Goal: Task Accomplishment & Management: Manage account settings

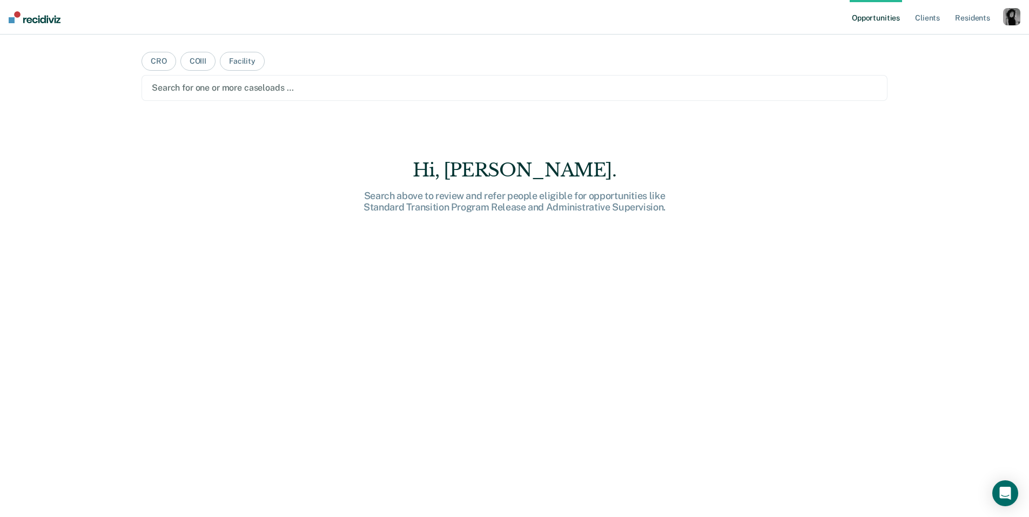
click at [1018, 17] on div "button" at bounding box center [1011, 16] width 17 height 17
click at [952, 45] on link "Profile" at bounding box center [968, 43] width 87 height 9
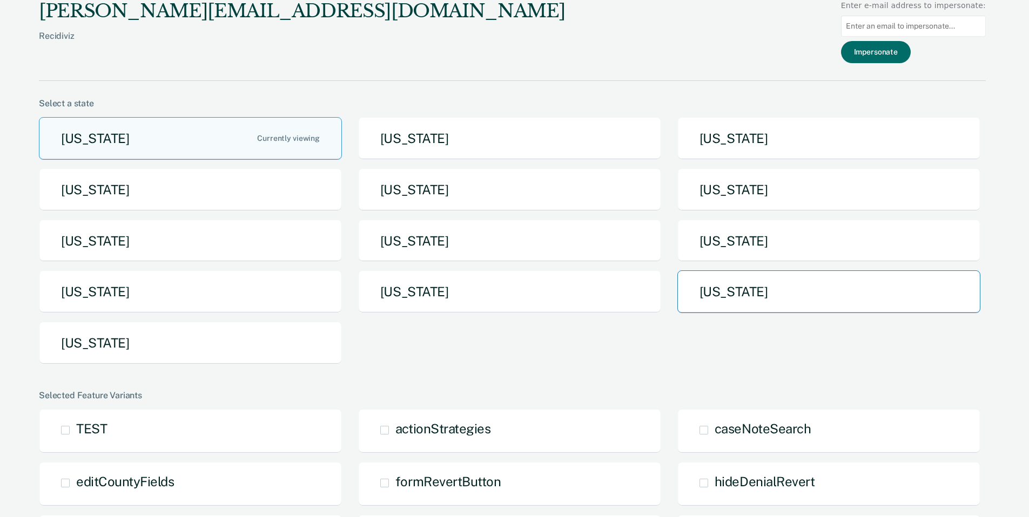
click at [749, 292] on button "[US_STATE]" at bounding box center [828, 292] width 303 height 43
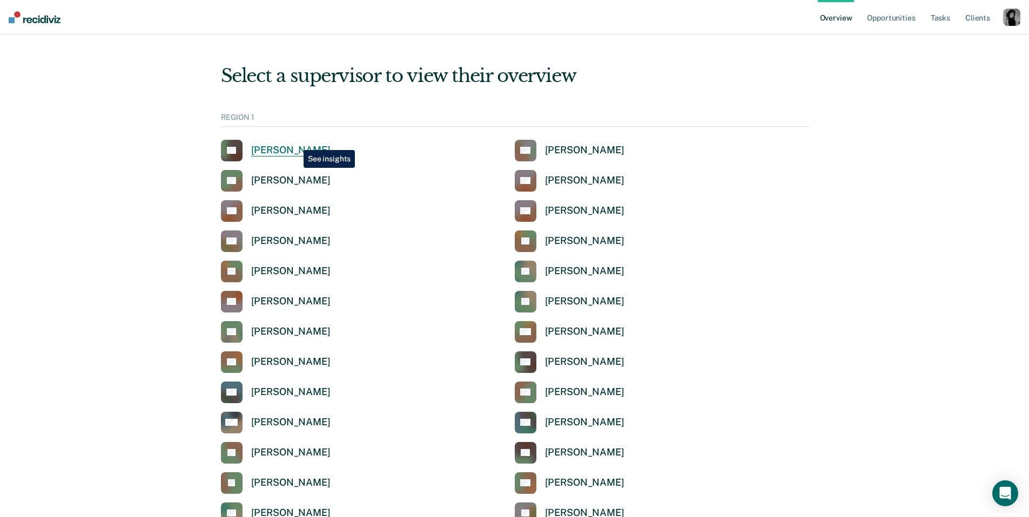
click at [295, 142] on link "LA Luz Alvarez-Cruz" at bounding box center [276, 151] width 110 height 22
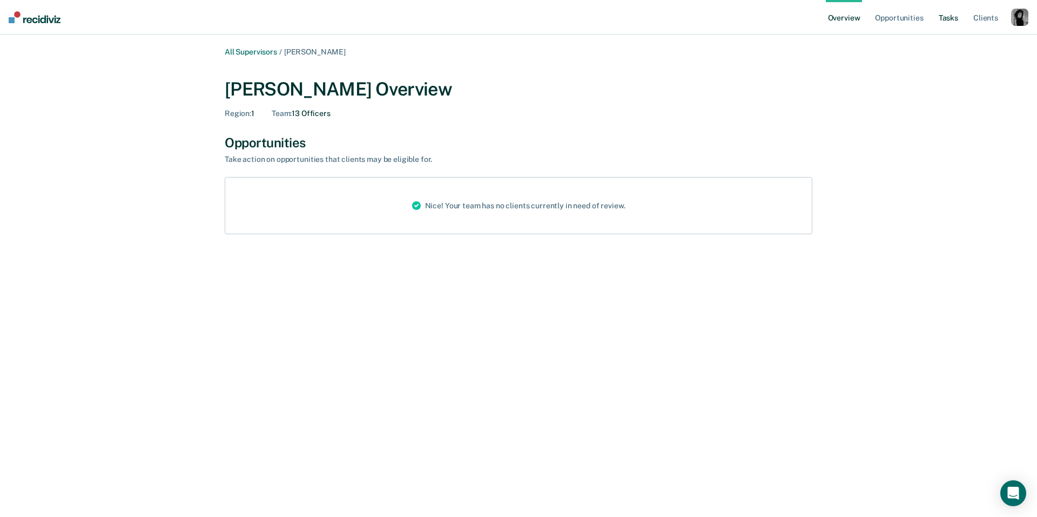
click at [951, 17] on link "Tasks" at bounding box center [949, 17] width 24 height 35
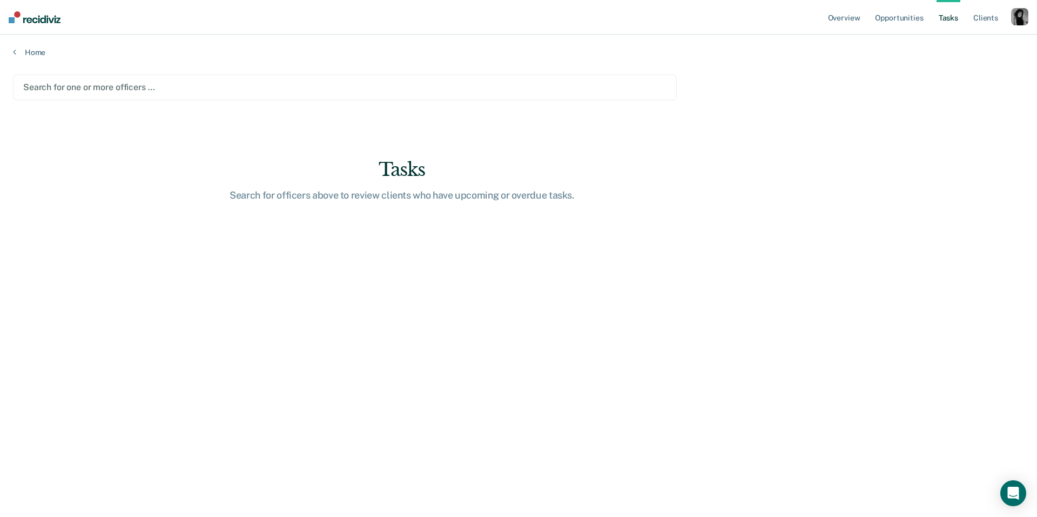
click at [363, 90] on div at bounding box center [344, 87] width 643 height 12
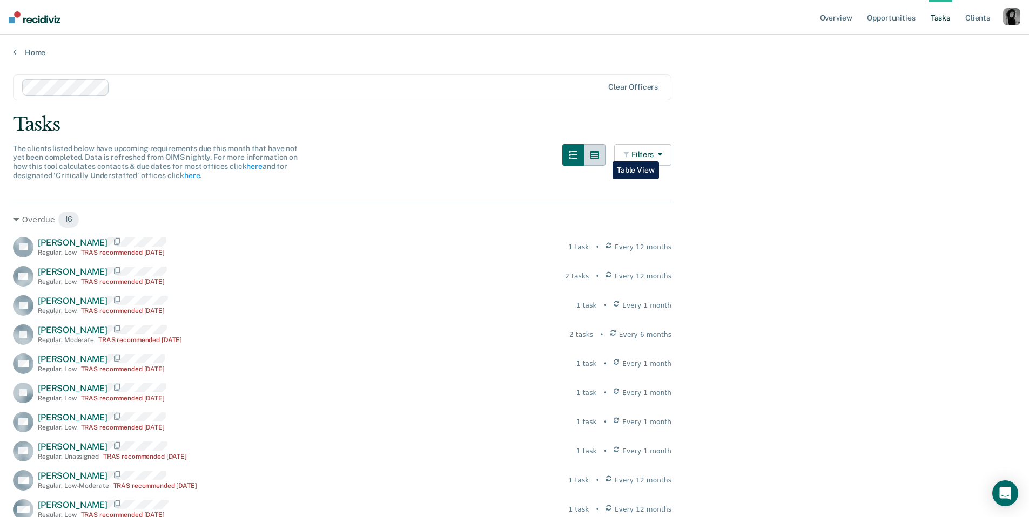
click at [591, 159] on button "button" at bounding box center [595, 155] width 22 height 22
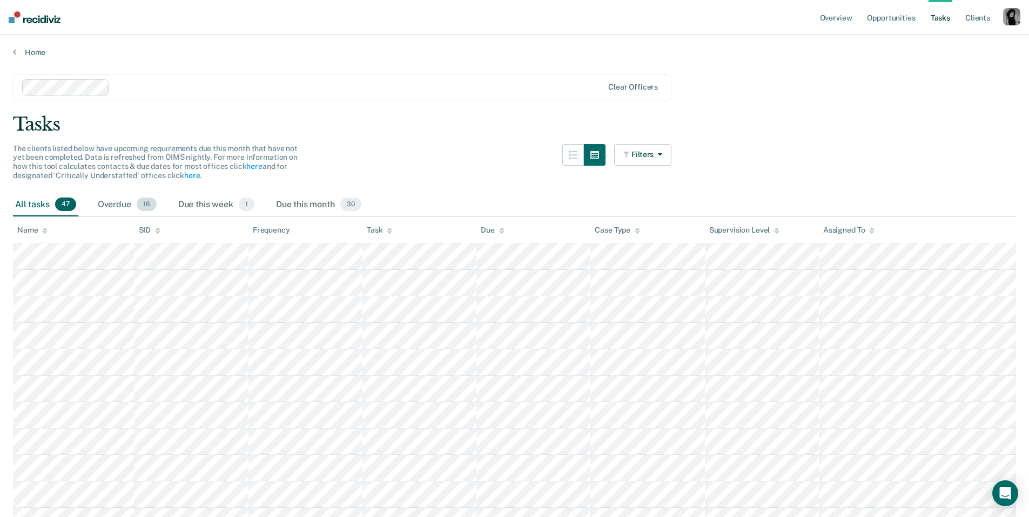
click at [119, 200] on div "Overdue 16" at bounding box center [127, 205] width 63 height 24
click at [42, 203] on div "All tasks 47" at bounding box center [45, 205] width 65 height 24
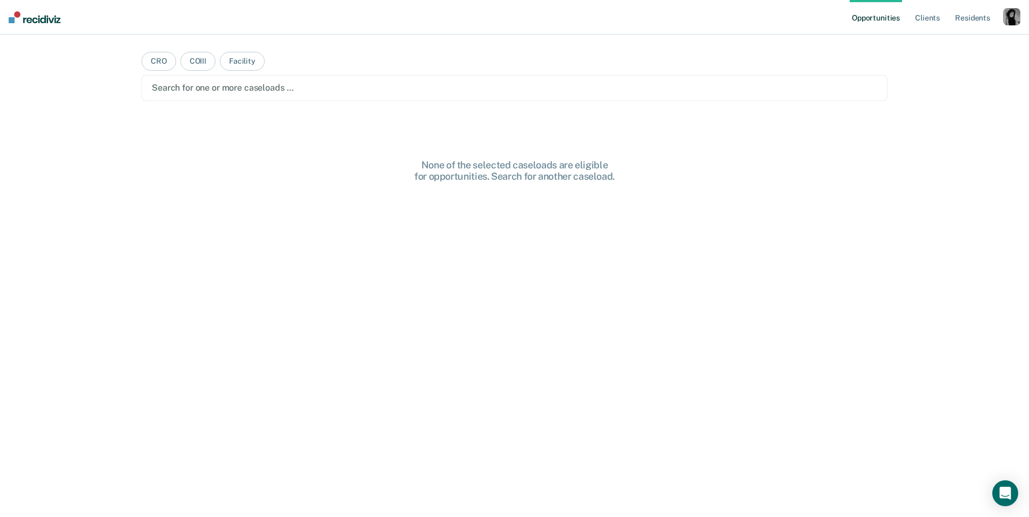
click at [1009, 21] on div "button" at bounding box center [1011, 16] width 17 height 17
click at [950, 44] on link "Profile" at bounding box center [968, 43] width 87 height 9
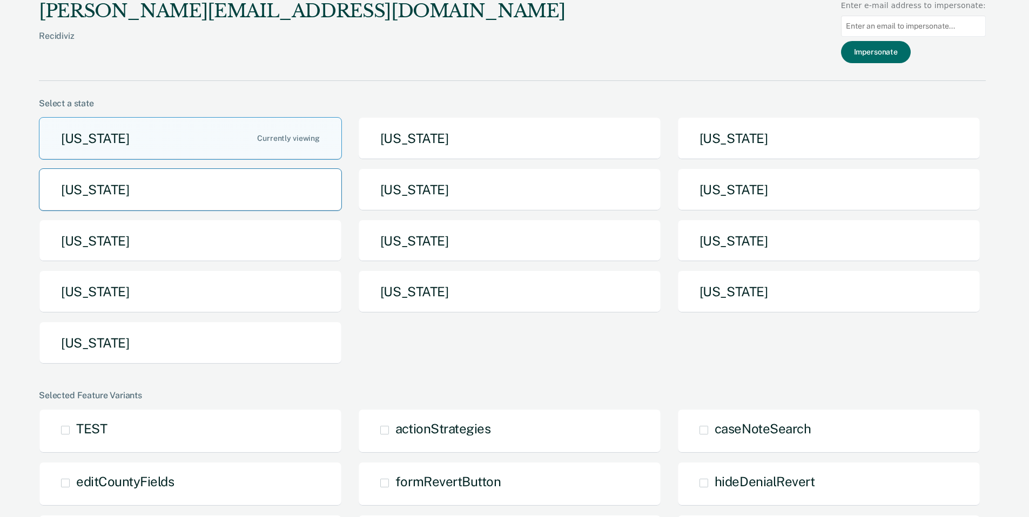
click at [170, 187] on button "[US_STATE]" at bounding box center [190, 190] width 303 height 43
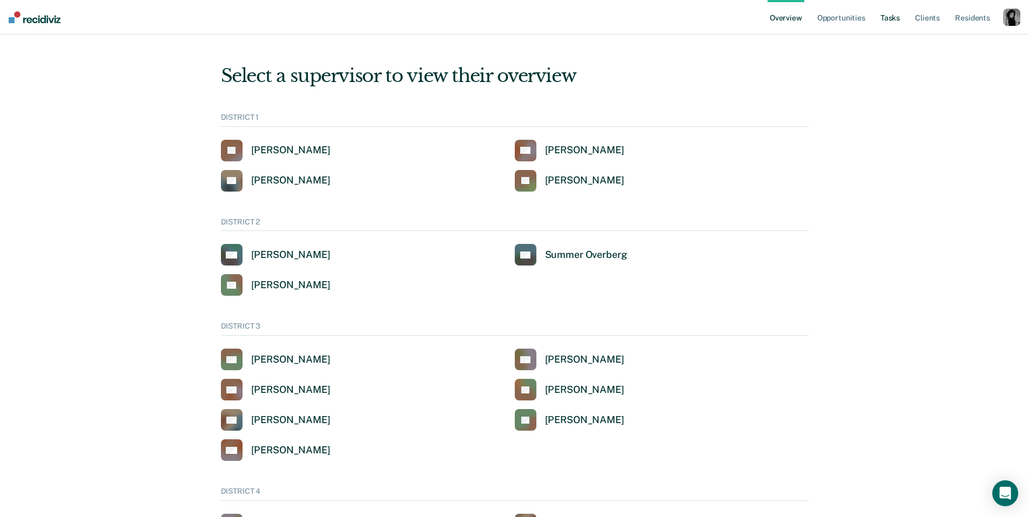
click at [887, 20] on link "Tasks" at bounding box center [890, 17] width 24 height 35
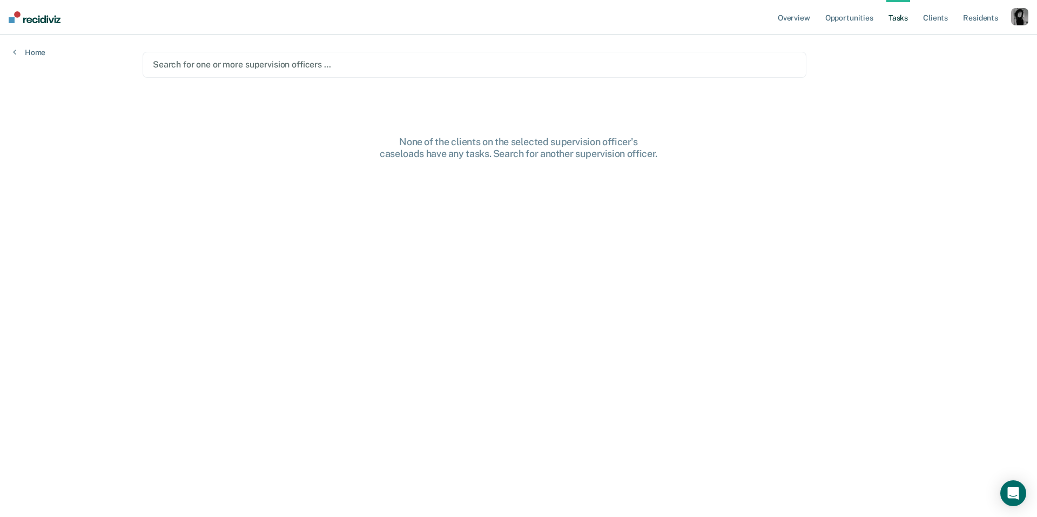
click at [290, 65] on div at bounding box center [474, 64] width 643 height 12
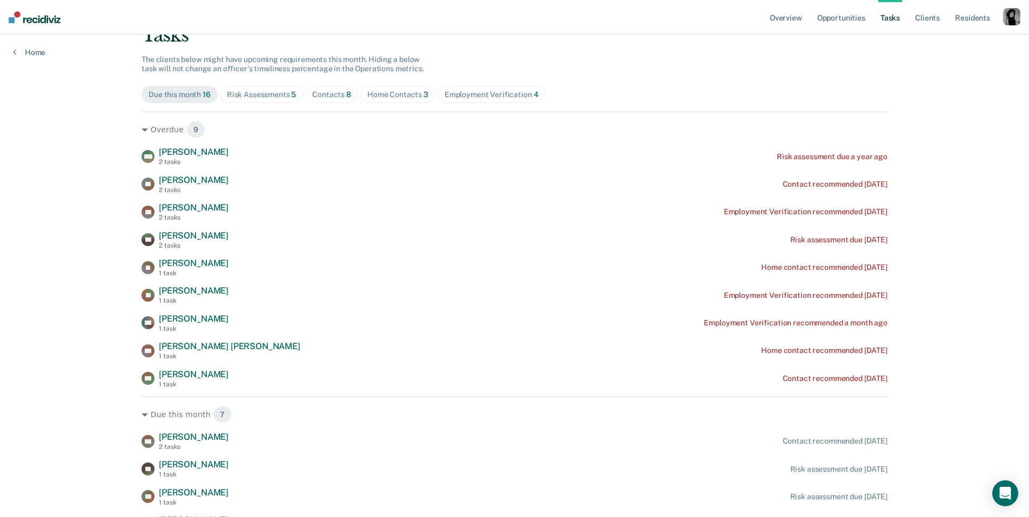
scroll to position [92, 0]
